Goal: Information Seeking & Learning: Understand process/instructions

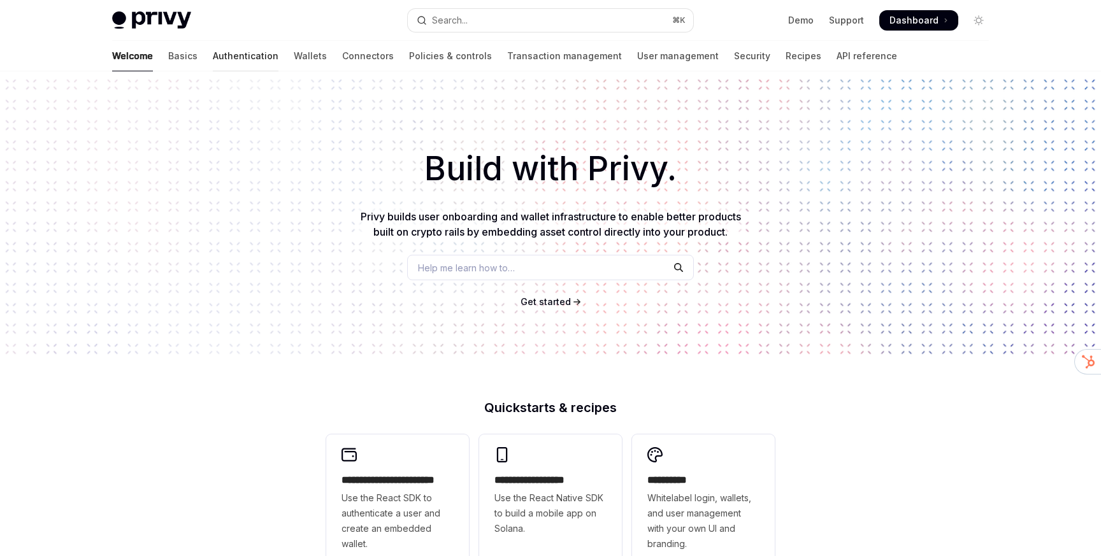
click at [213, 59] on link "Authentication" at bounding box center [246, 56] width 66 height 31
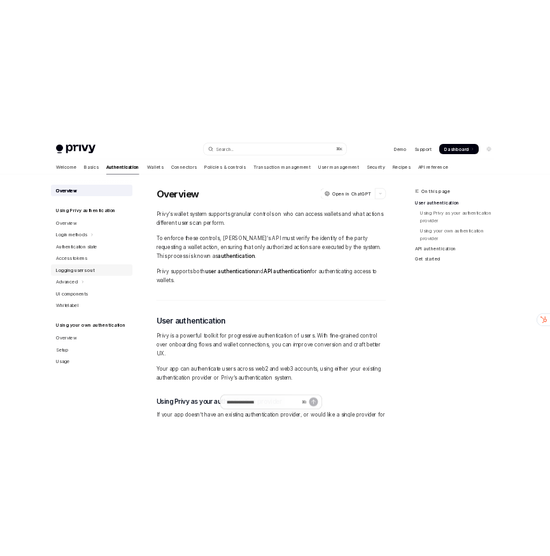
scroll to position [6, 0]
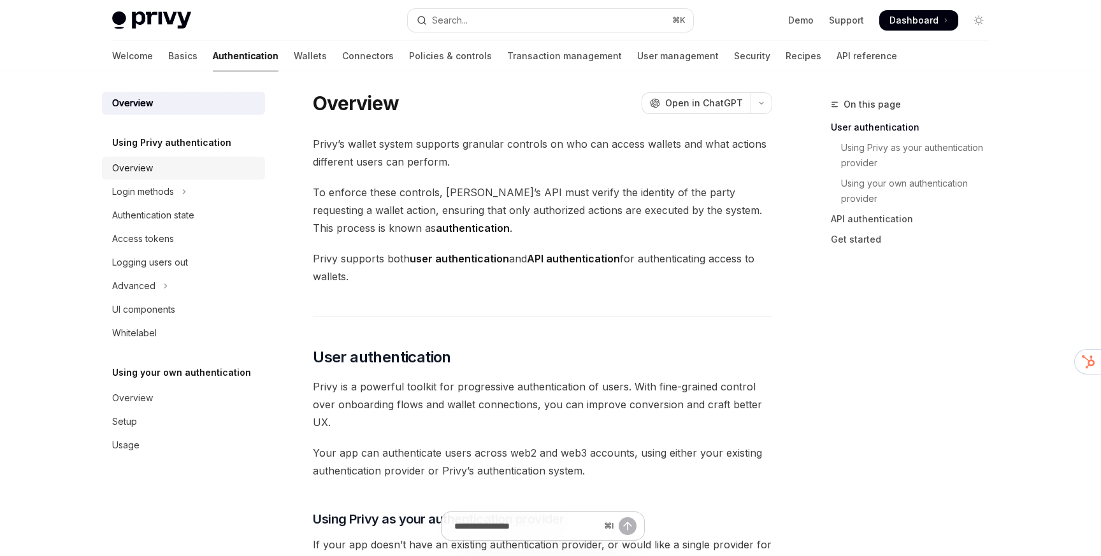
click at [140, 171] on div "Overview" at bounding box center [132, 168] width 41 height 15
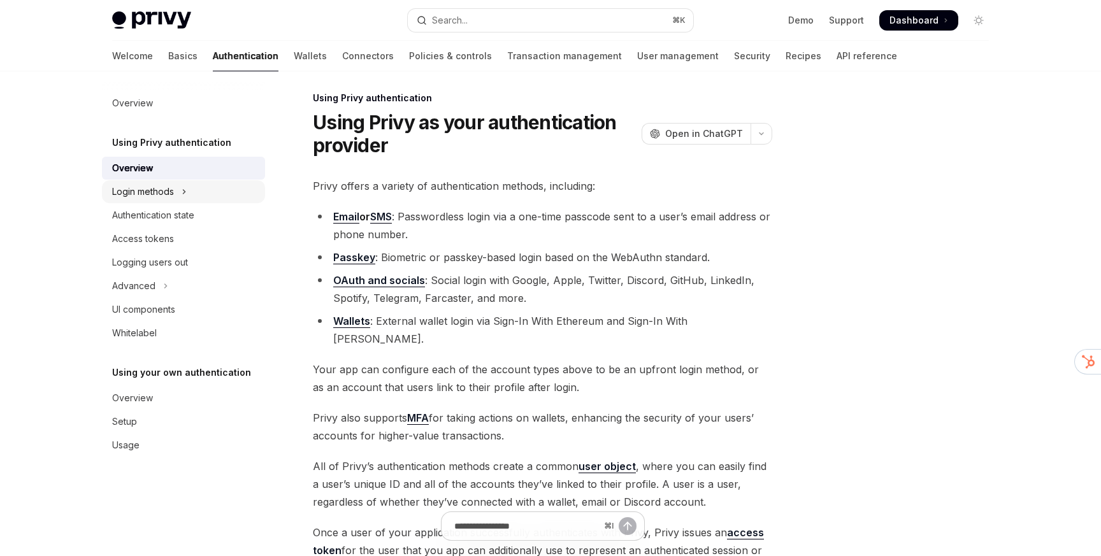
click at [152, 193] on div "Login methods" at bounding box center [143, 191] width 62 height 15
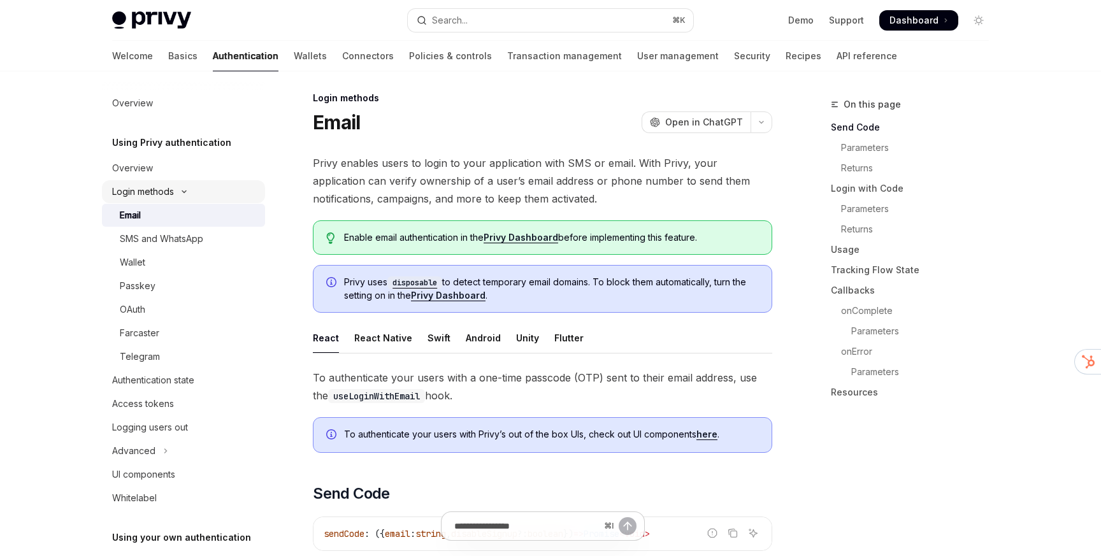
click at [156, 185] on div "Login methods" at bounding box center [143, 191] width 62 height 15
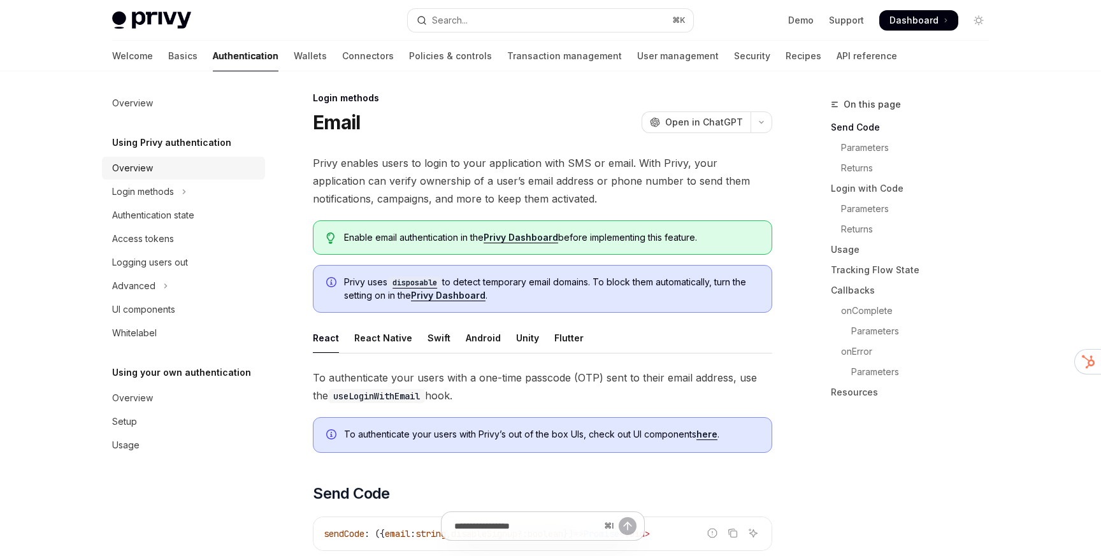
click at [148, 162] on div "Overview" at bounding box center [132, 168] width 41 height 15
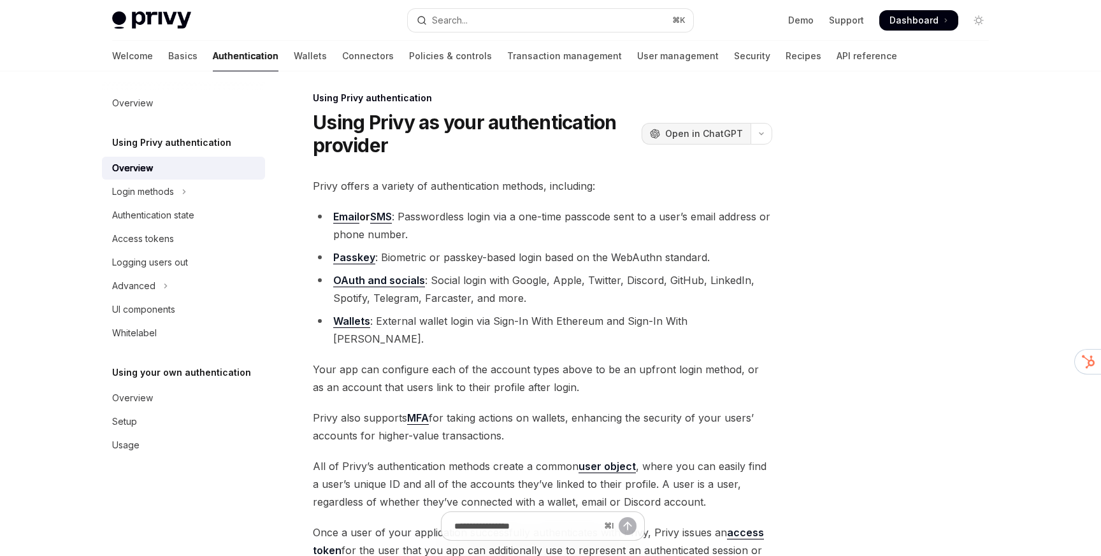
type textarea "*"
